Goal: Task Accomplishment & Management: Manage account settings

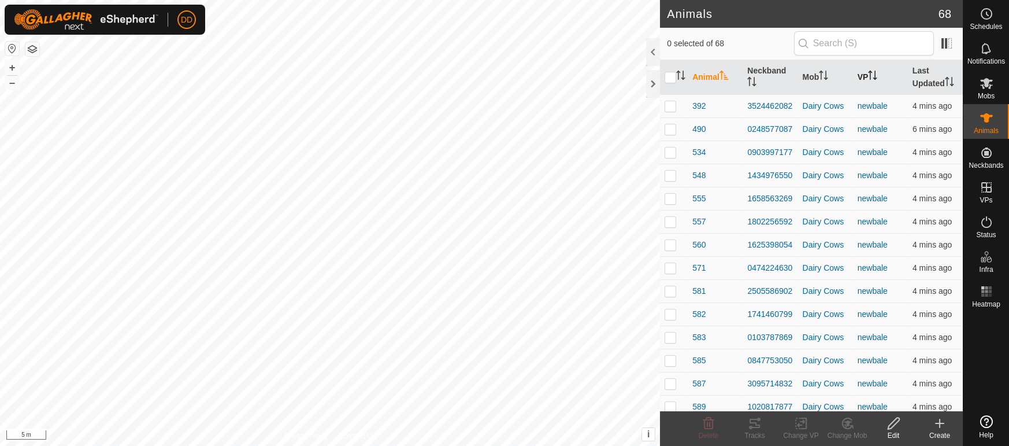
click at [876, 80] on p-sorticon "Activate to sort" at bounding box center [872, 76] width 9 height 9
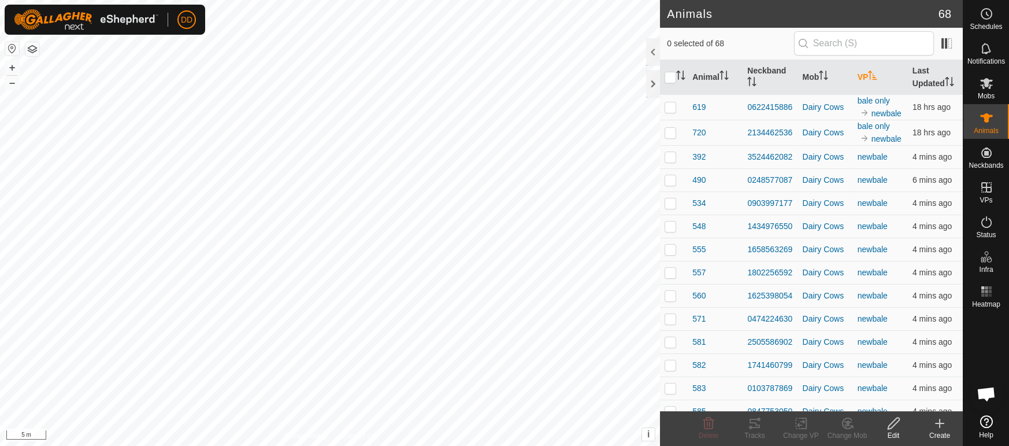
click at [873, 72] on icon "Activate to sort" at bounding box center [873, 75] width 9 height 9
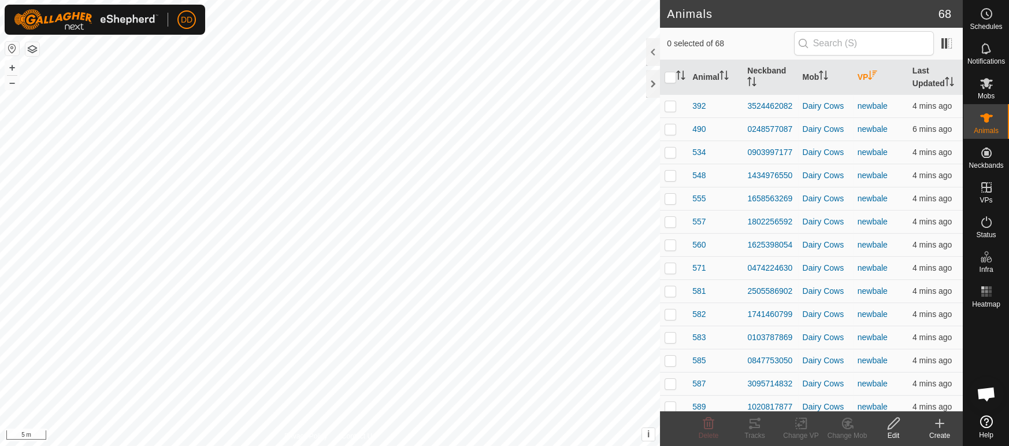
click at [873, 72] on icon "Activate to sort" at bounding box center [872, 75] width 9 height 9
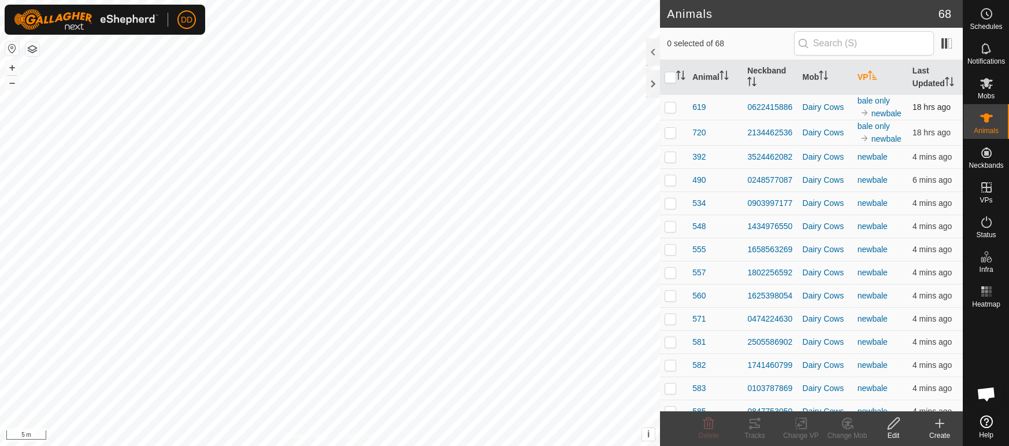
click at [672, 103] on p-checkbox at bounding box center [671, 106] width 12 height 9
checkbox input "true"
click at [669, 134] on p-checkbox at bounding box center [671, 132] width 12 height 9
checkbox input "true"
click at [849, 436] on div "Change Mob" at bounding box center [847, 435] width 46 height 10
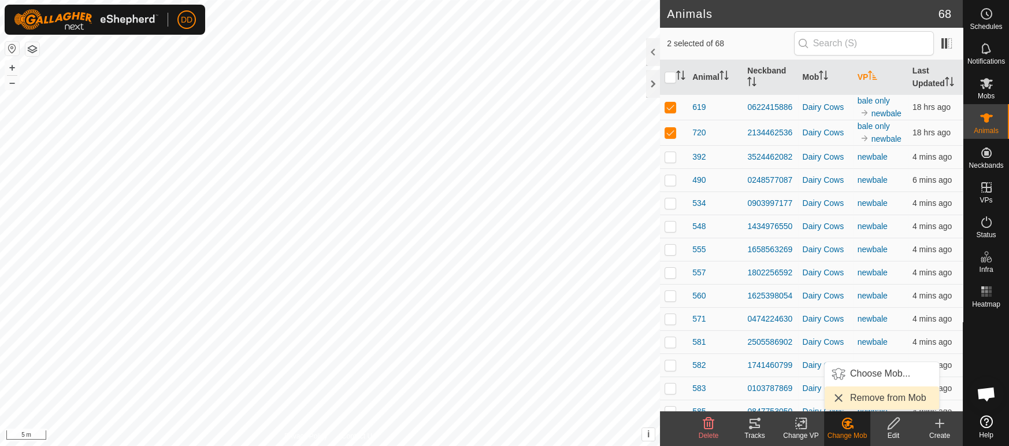
click at [848, 399] on link "Remove from Mob" at bounding box center [882, 397] width 114 height 23
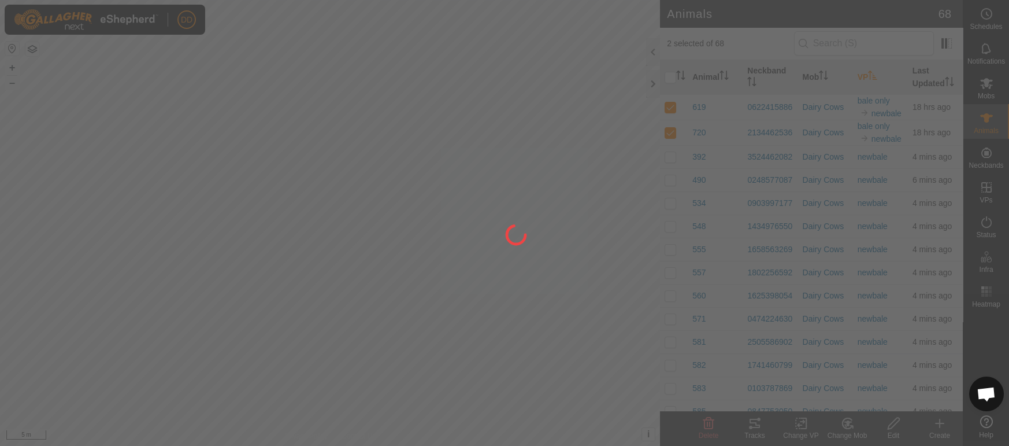
checkbox input "false"
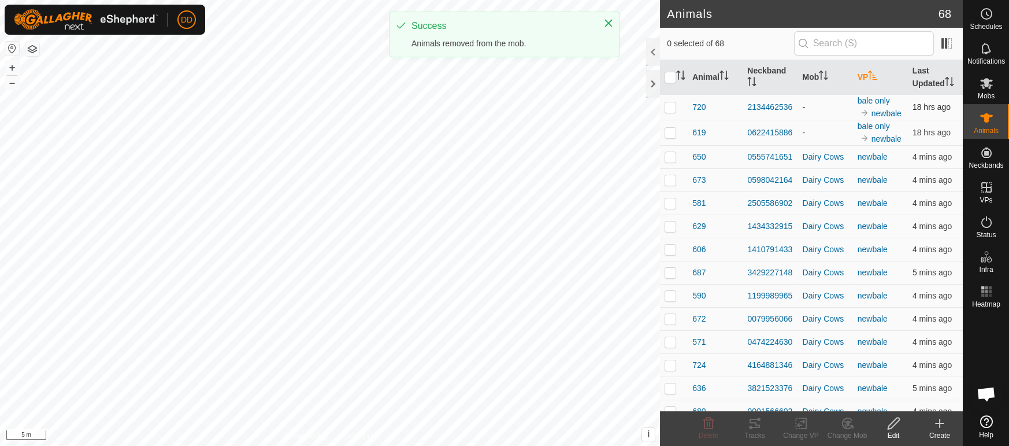
click at [673, 109] on p-checkbox at bounding box center [671, 106] width 12 height 9
checkbox input "true"
click at [673, 132] on p-checkbox at bounding box center [671, 132] width 12 height 9
checkbox input "true"
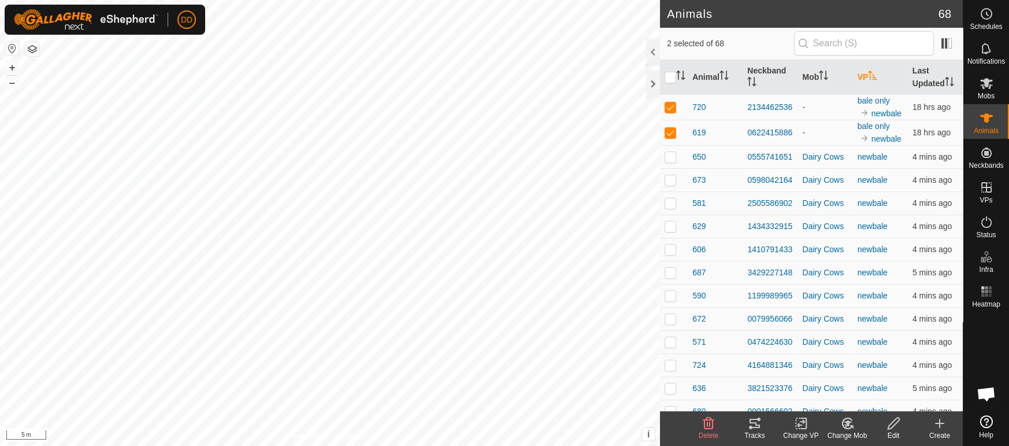
click at [801, 427] on icon at bounding box center [801, 423] width 14 height 14
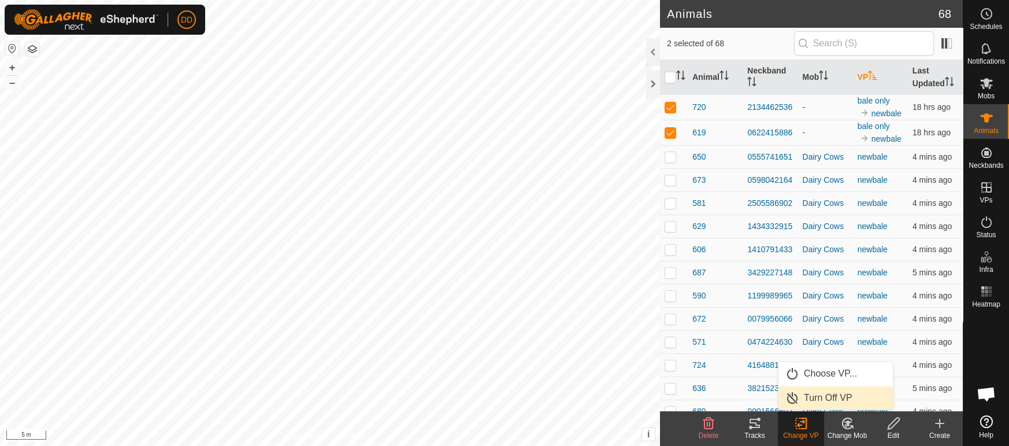
click at [822, 399] on link "Turn Off VP" at bounding box center [835, 397] width 114 height 23
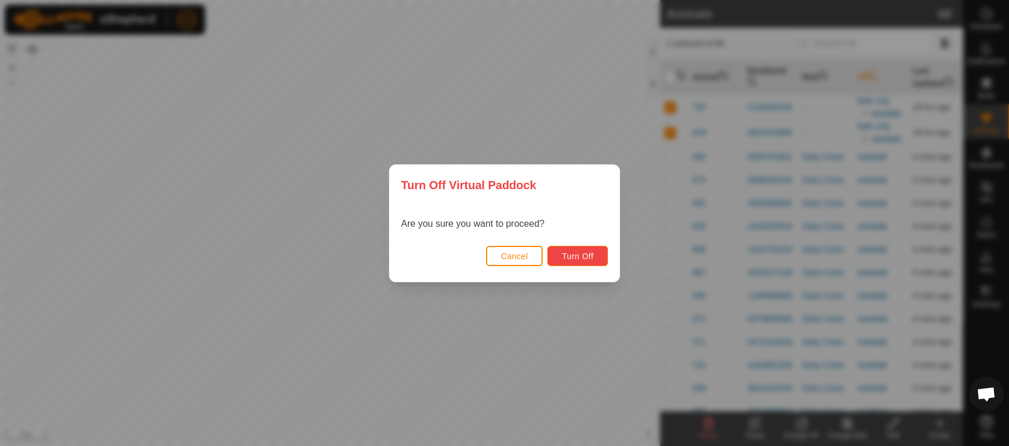
click at [570, 257] on span "Turn Off" at bounding box center [578, 255] width 32 height 9
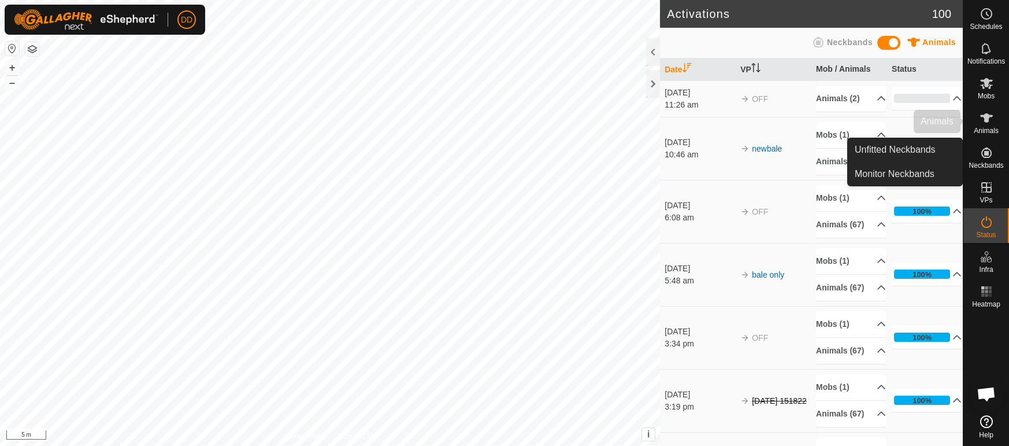
click at [982, 124] on icon at bounding box center [987, 118] width 14 height 14
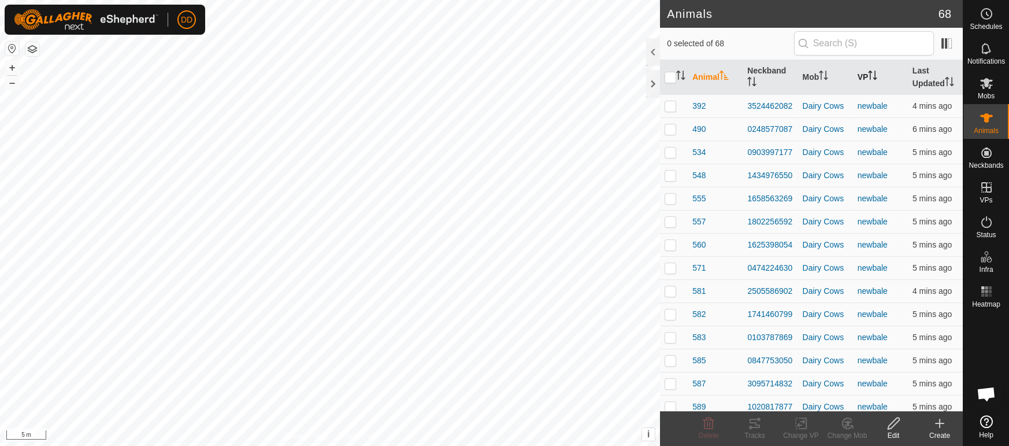
click at [869, 78] on icon "Activate to sort" at bounding box center [872, 75] width 9 height 9
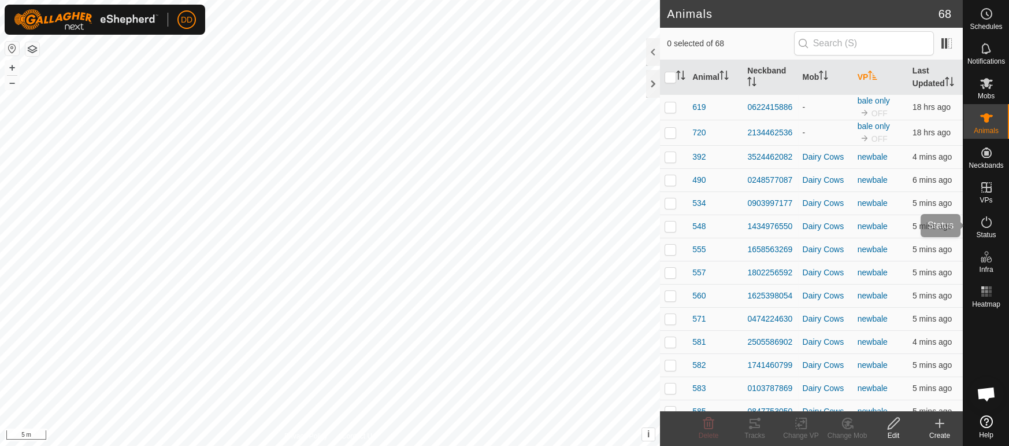
click at [994, 232] on span "Status" at bounding box center [986, 234] width 20 height 7
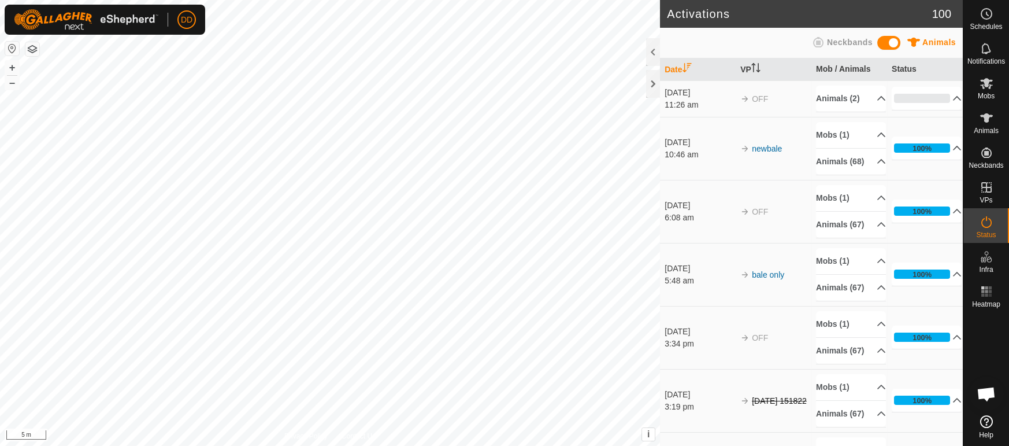
click at [989, 125] on es-animals-svg-icon at bounding box center [986, 118] width 21 height 18
